Goal: Information Seeking & Learning: Learn about a topic

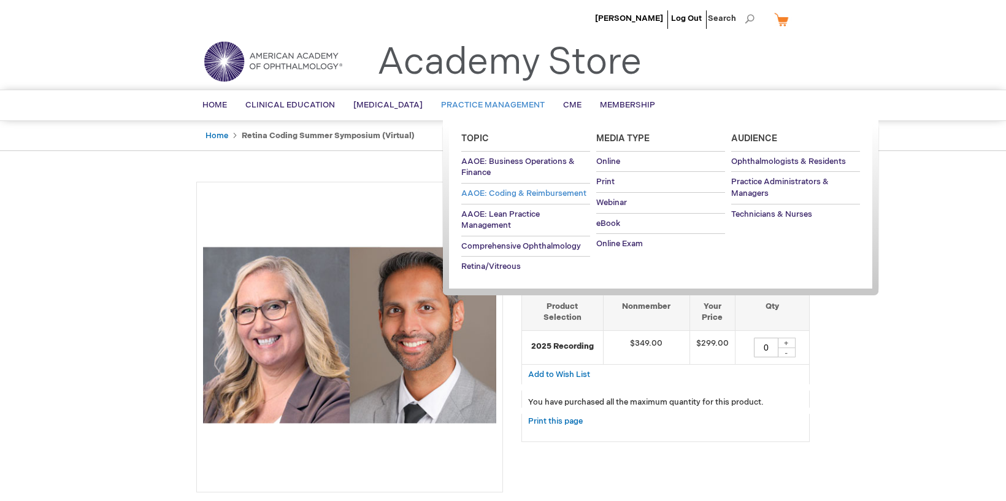
click at [478, 192] on span "AAOE: Coding & Reimbursement" at bounding box center [523, 193] width 125 height 10
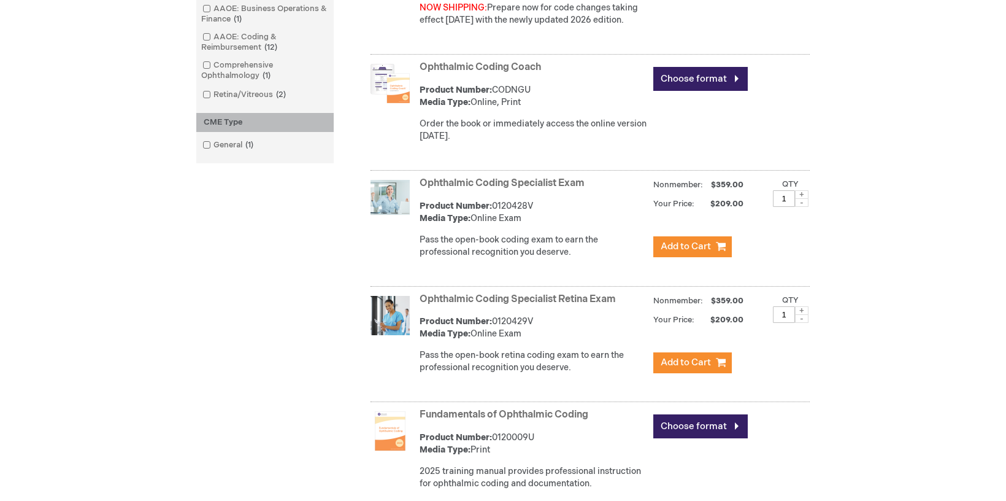
scroll to position [465, 0]
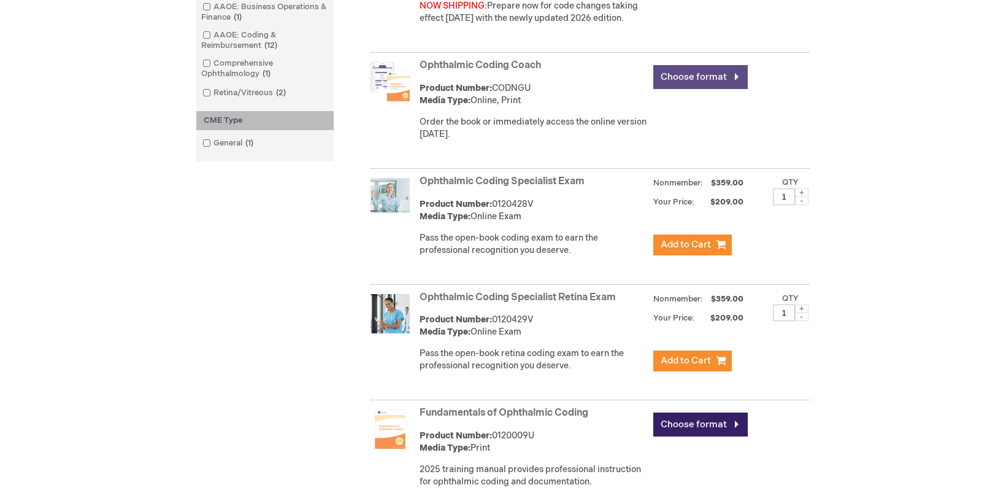
click at [691, 80] on link "Choose format" at bounding box center [700, 77] width 94 height 24
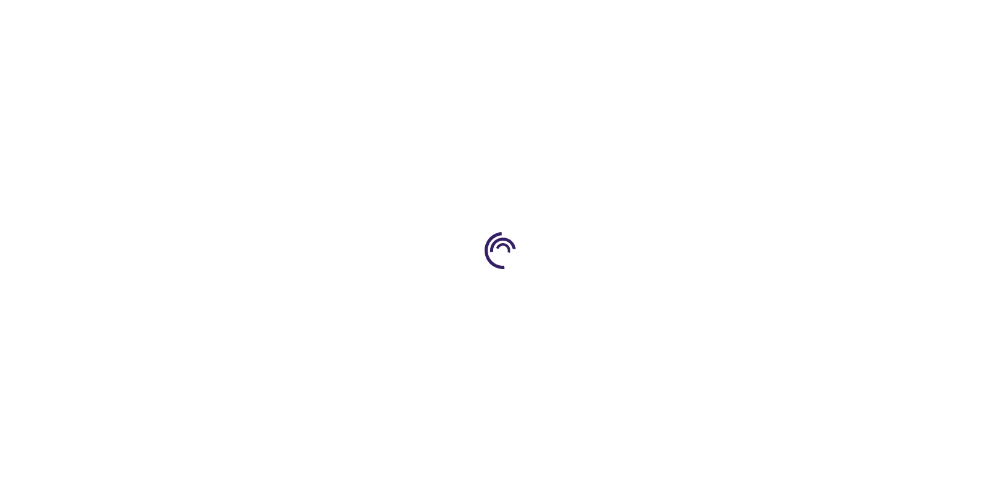
type input "0"
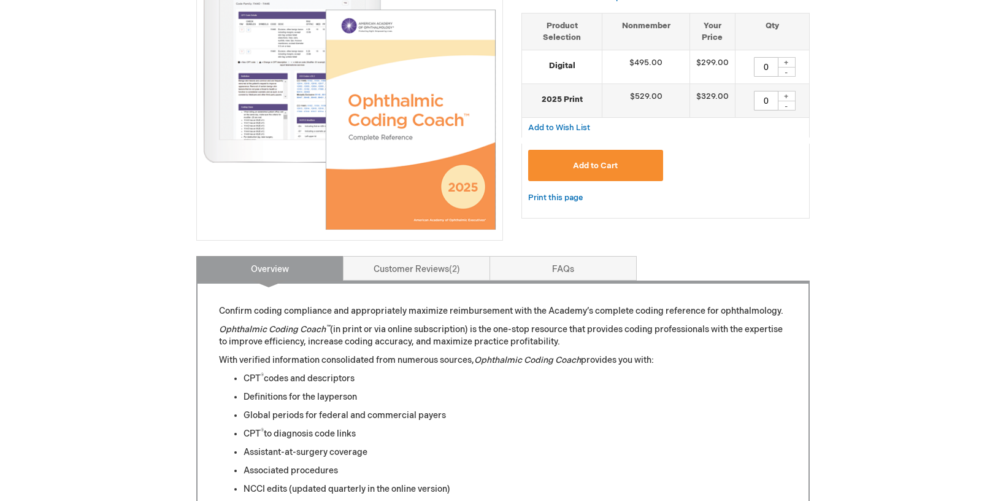
scroll to position [254, 0]
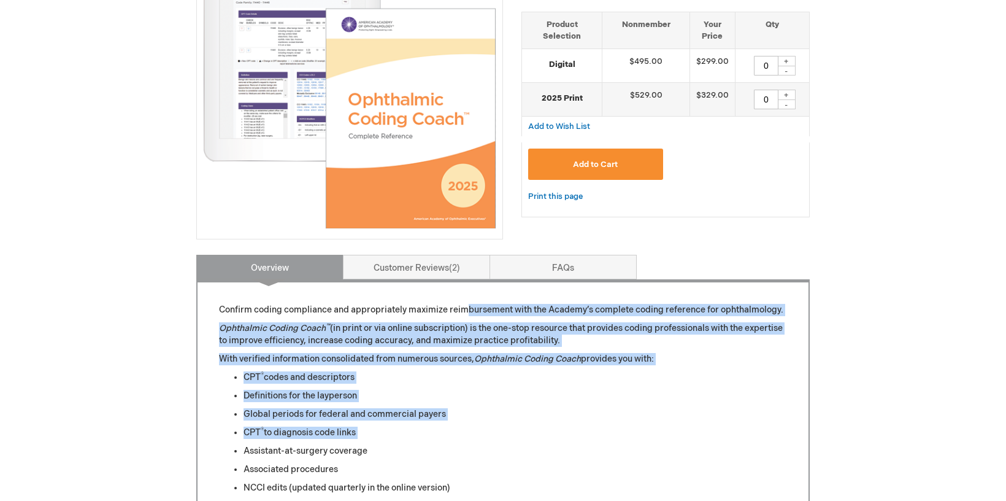
drag, startPoint x: 452, startPoint y: 442, endPoint x: 463, endPoint y: 310, distance: 132.3
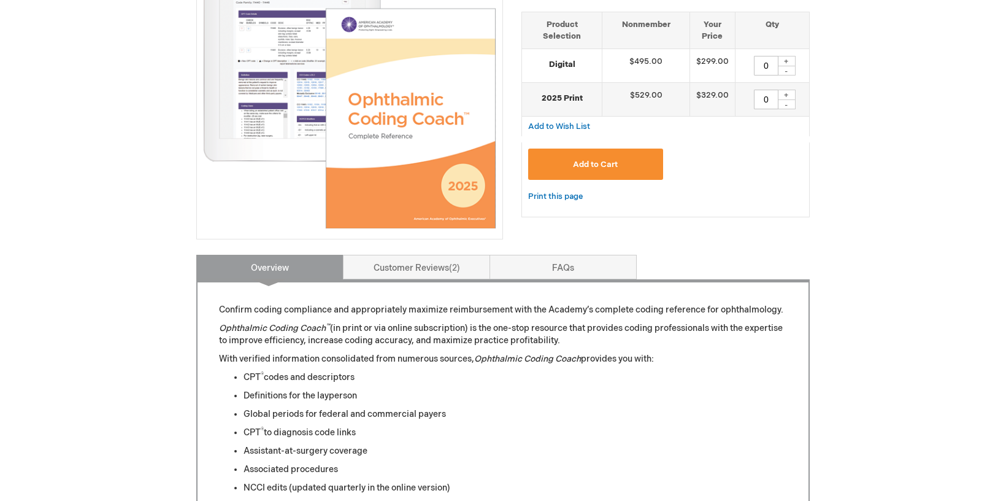
click at [456, 374] on li "CPT ® codes and descriptors" at bounding box center [515, 377] width 543 height 12
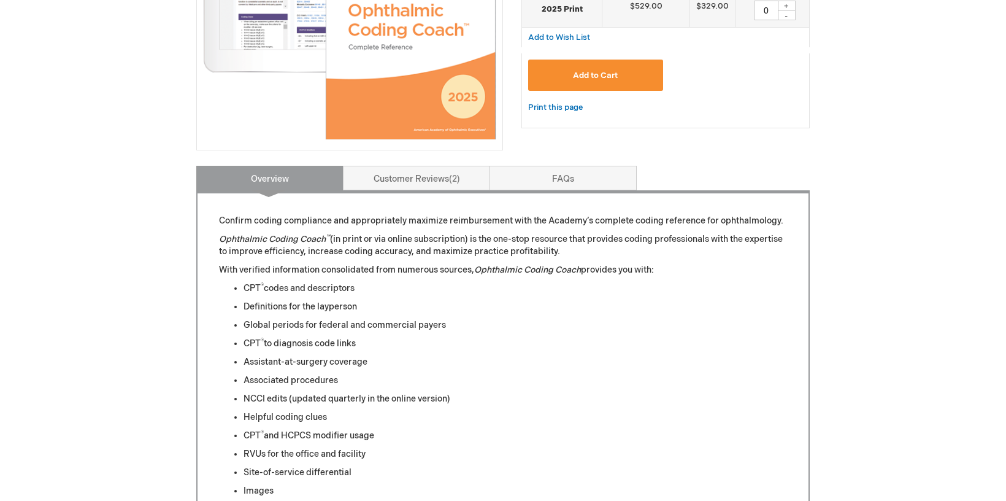
scroll to position [344, 0]
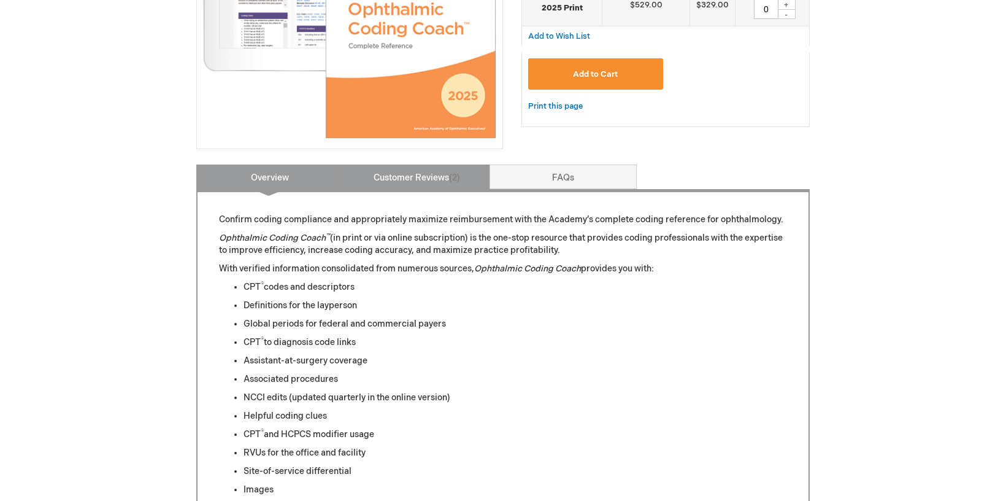
click at [405, 175] on link "Customer Reviews 2" at bounding box center [416, 176] width 147 height 25
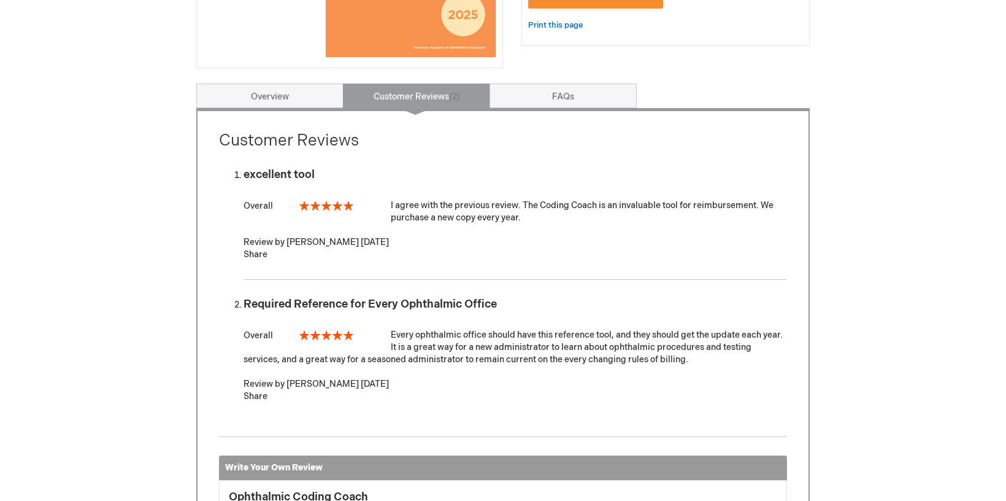
scroll to position [424, 0]
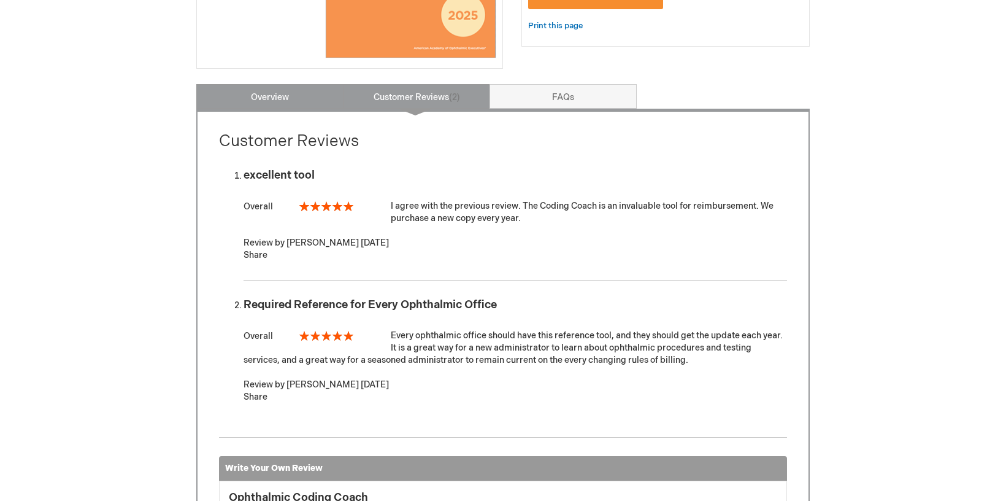
click at [272, 98] on link "Overview" at bounding box center [269, 96] width 147 height 25
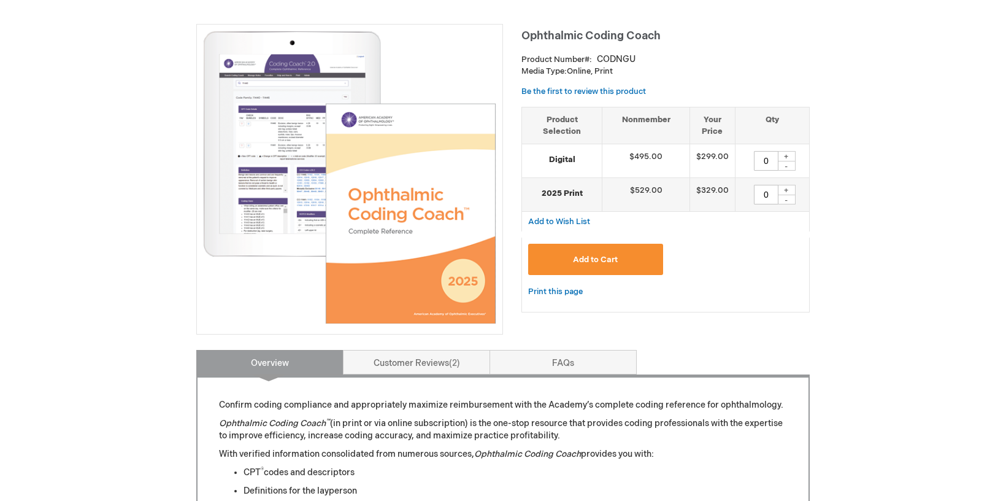
scroll to position [227, 0]
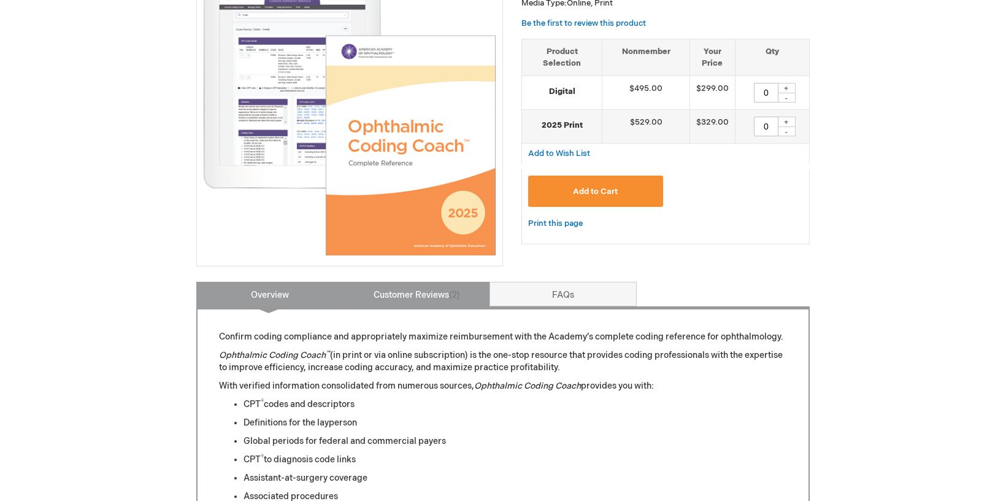
click at [429, 299] on link "Customer Reviews 2" at bounding box center [416, 294] width 147 height 25
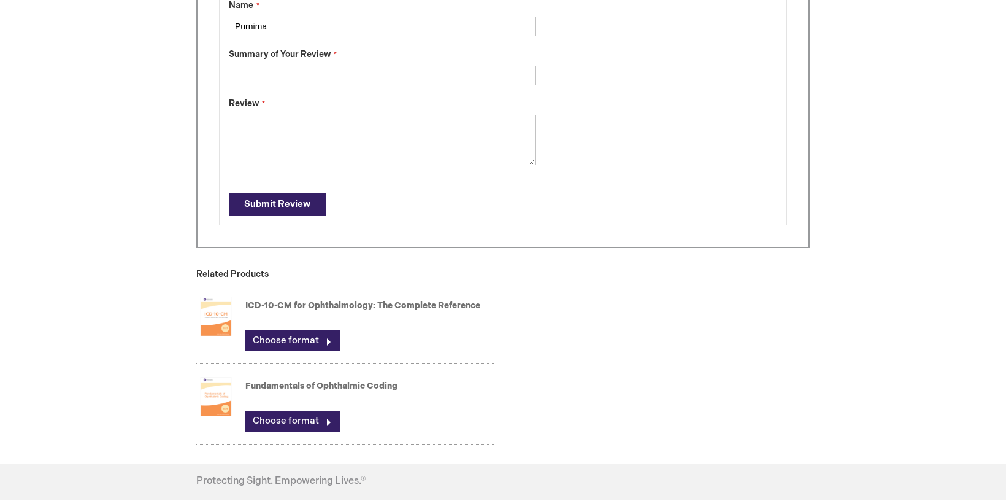
scroll to position [1028, 0]
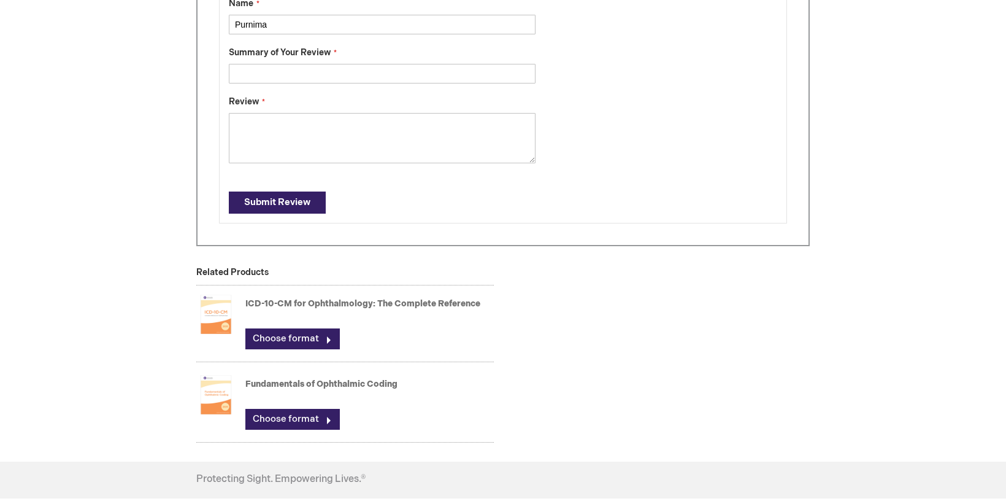
click at [351, 386] on link "Fundamentals of Ophthalmic Coding" at bounding box center [321, 383] width 152 height 10
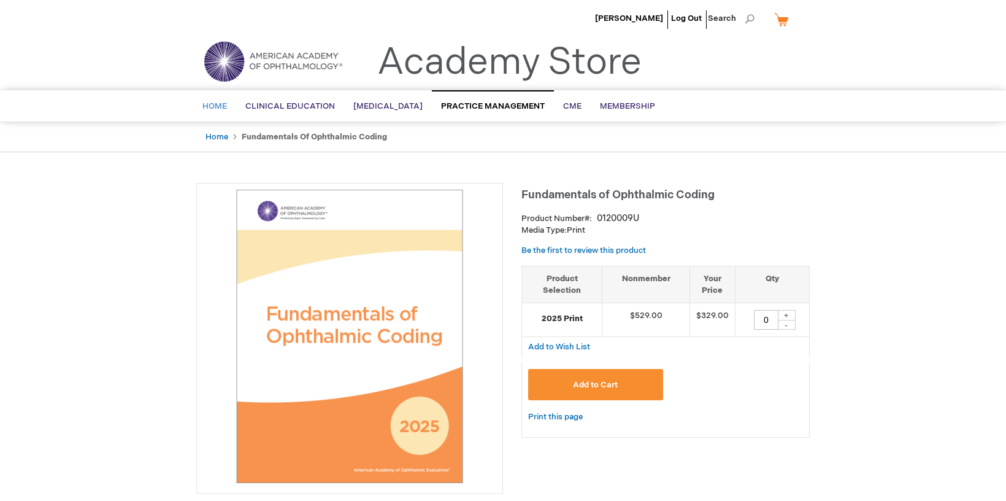
click at [218, 109] on span "Home" at bounding box center [214, 106] width 25 height 10
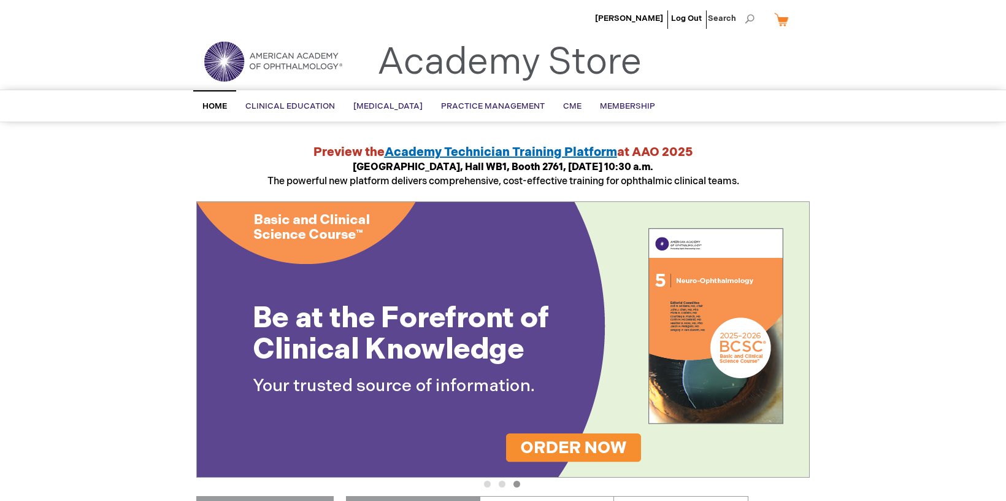
click at [413, 148] on span "Academy Technician Training Platform" at bounding box center [501, 152] width 232 height 15
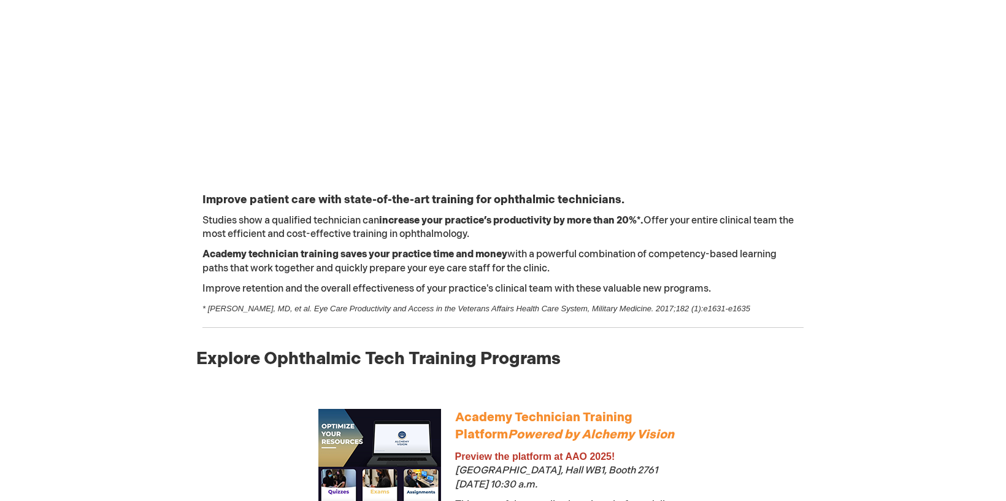
scroll to position [80, 0]
